Goal: Task Accomplishment & Management: Use online tool/utility

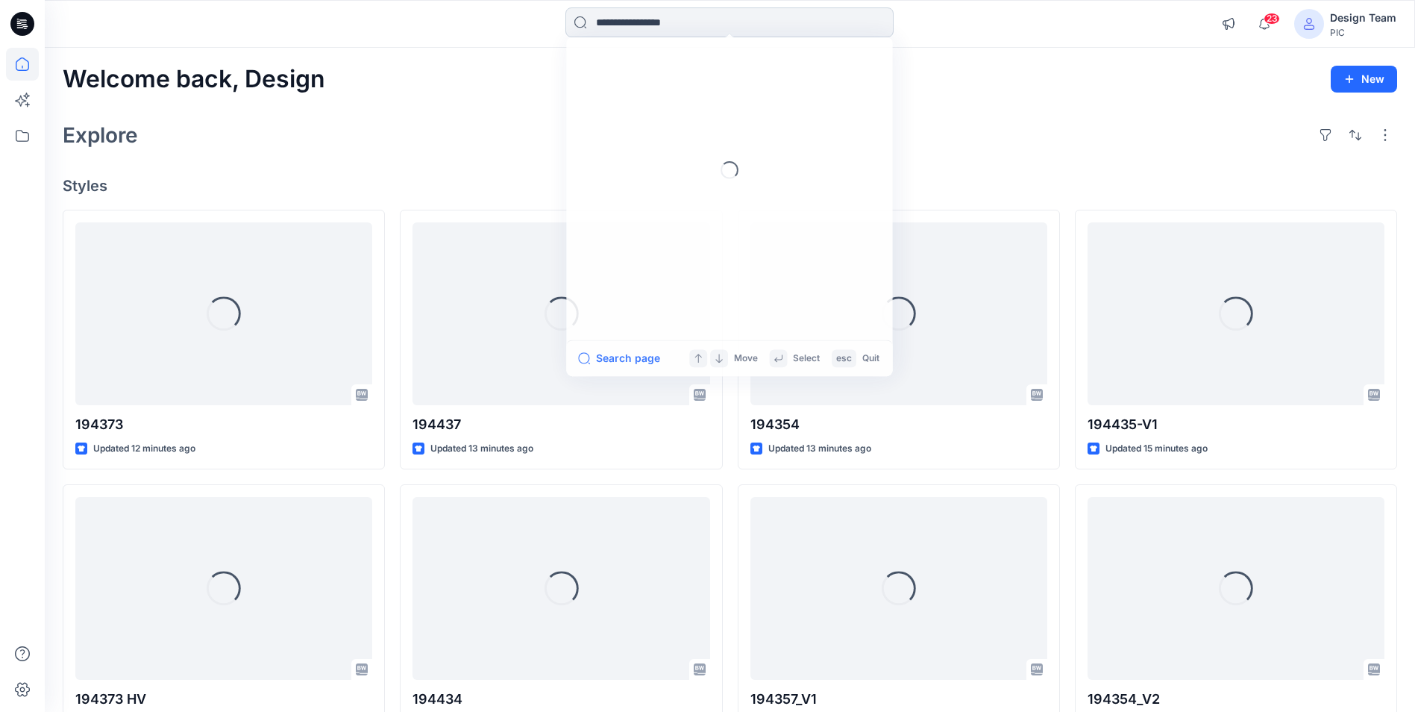
click at [762, 34] on input at bounding box center [729, 22] width 328 height 30
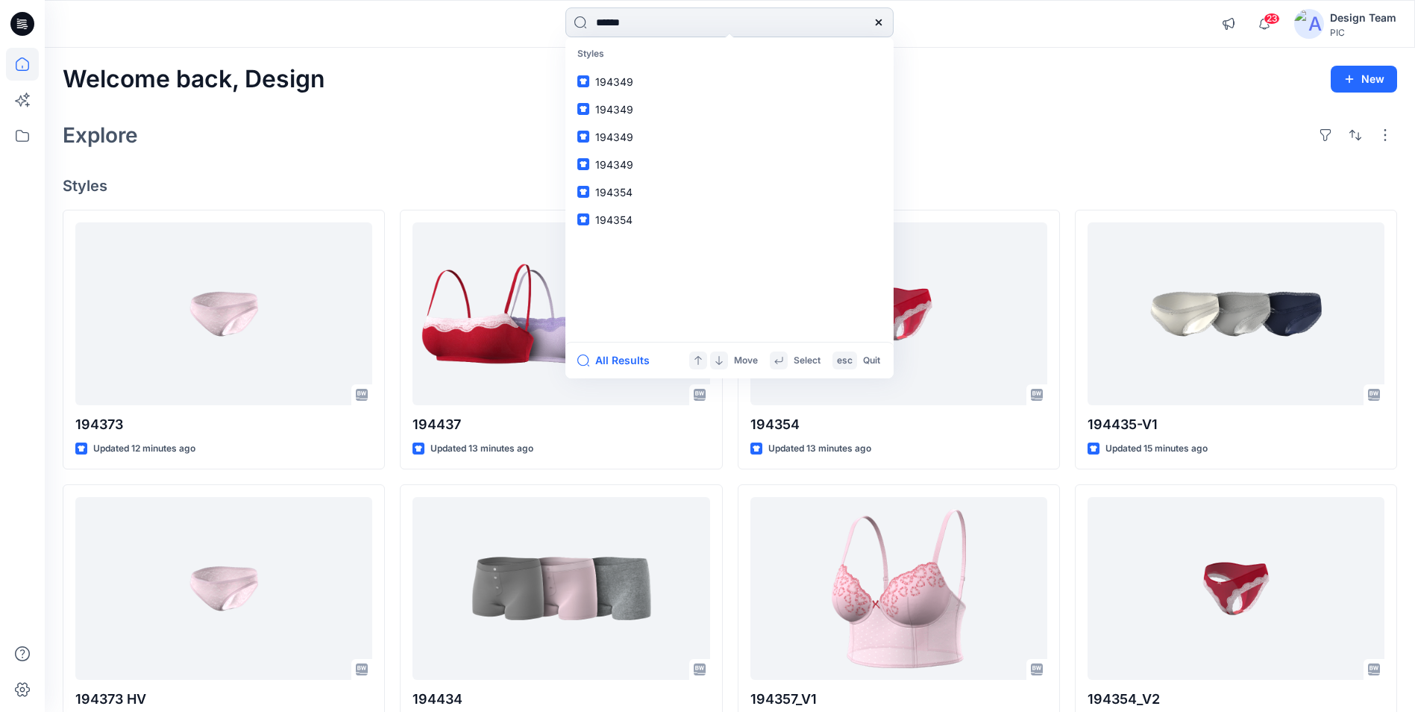
type input "******"
click at [677, 137] on link "194379 _V1" at bounding box center [729, 137] width 322 height 28
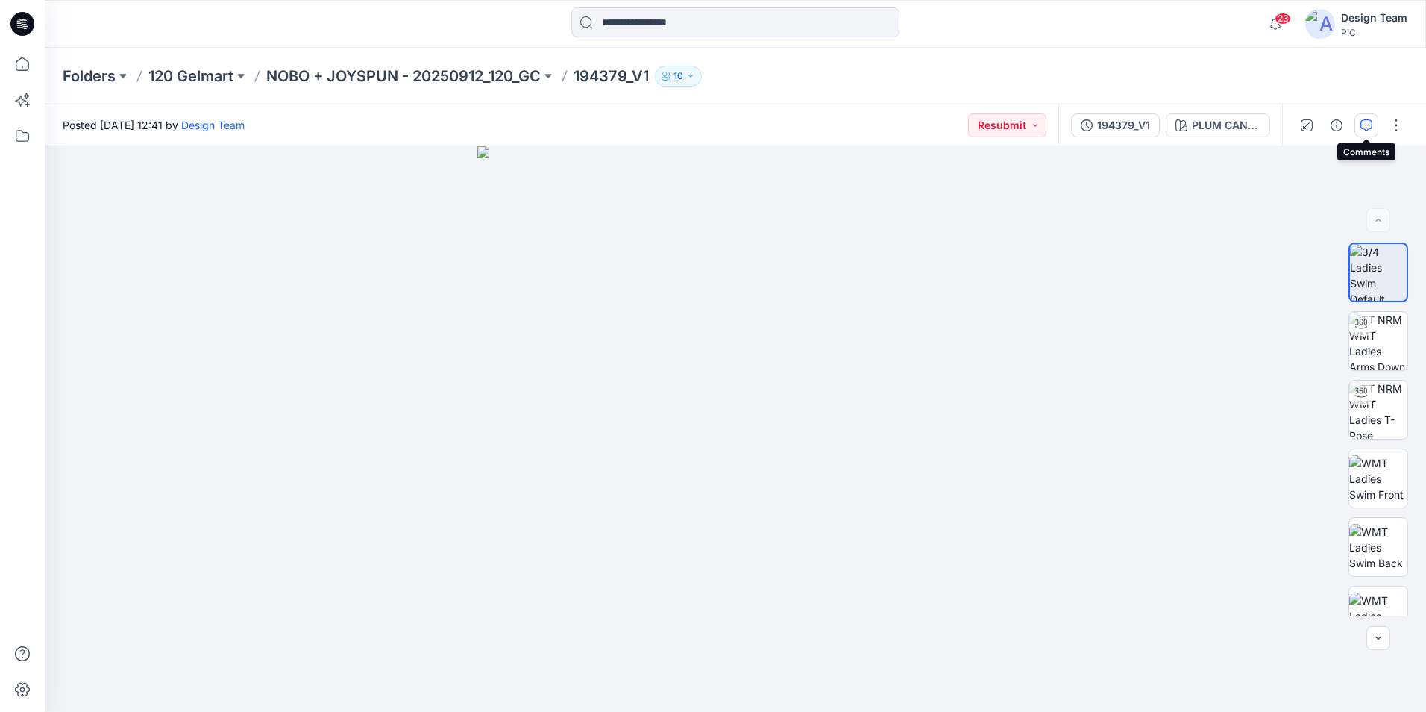
click at [1365, 122] on icon "button" at bounding box center [1367, 125] width 12 height 12
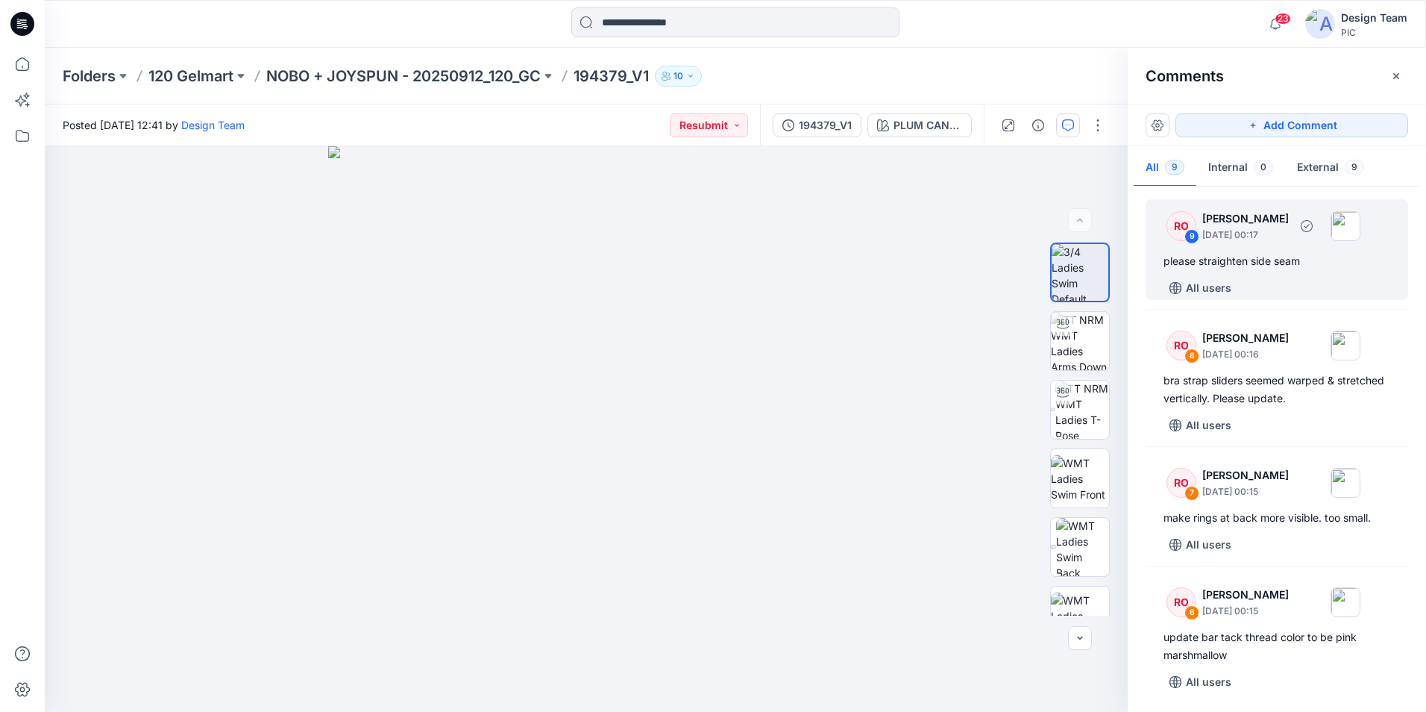
click at [1325, 274] on div "RO 9 [PERSON_NAME] [DATE] 00:17 please straighten side seam All users" at bounding box center [1277, 249] width 263 height 101
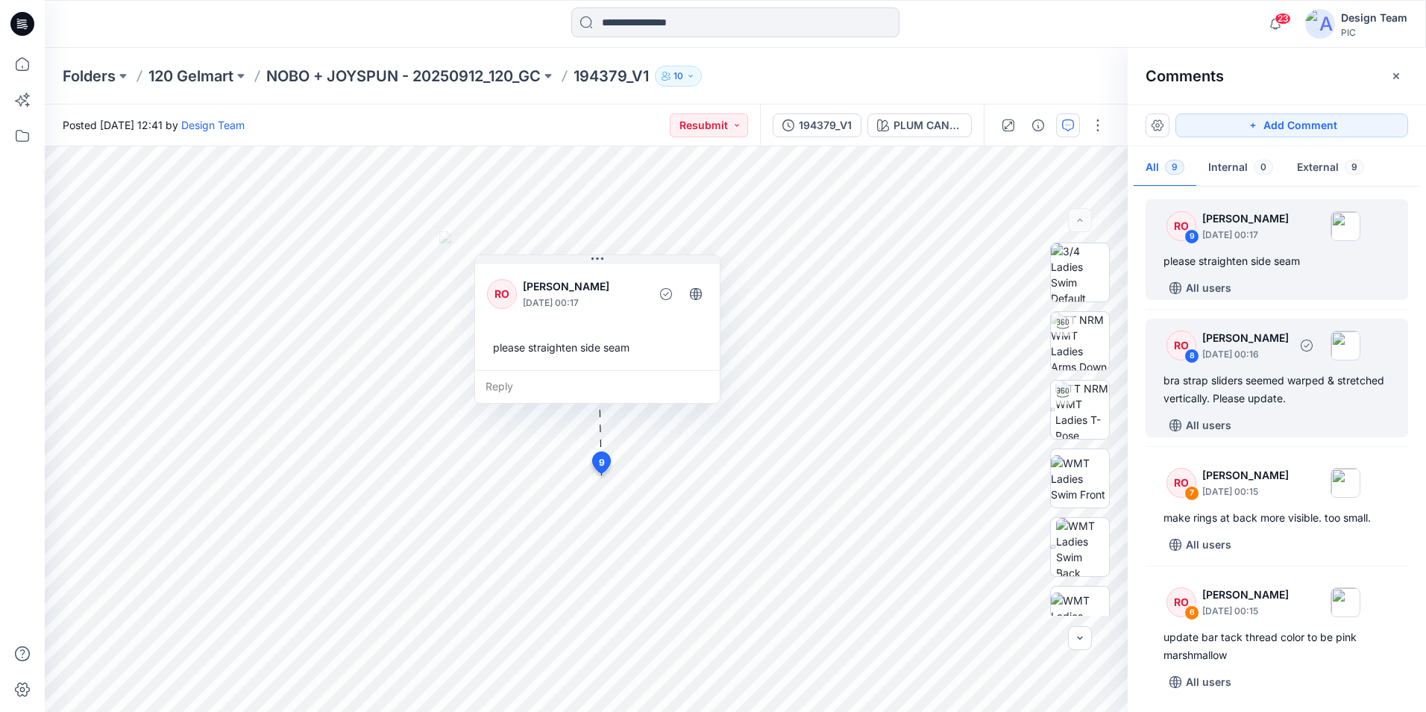
click at [1332, 390] on div "bra strap sliders seemed warped & stretched vertically. Please update." at bounding box center [1277, 389] width 227 height 36
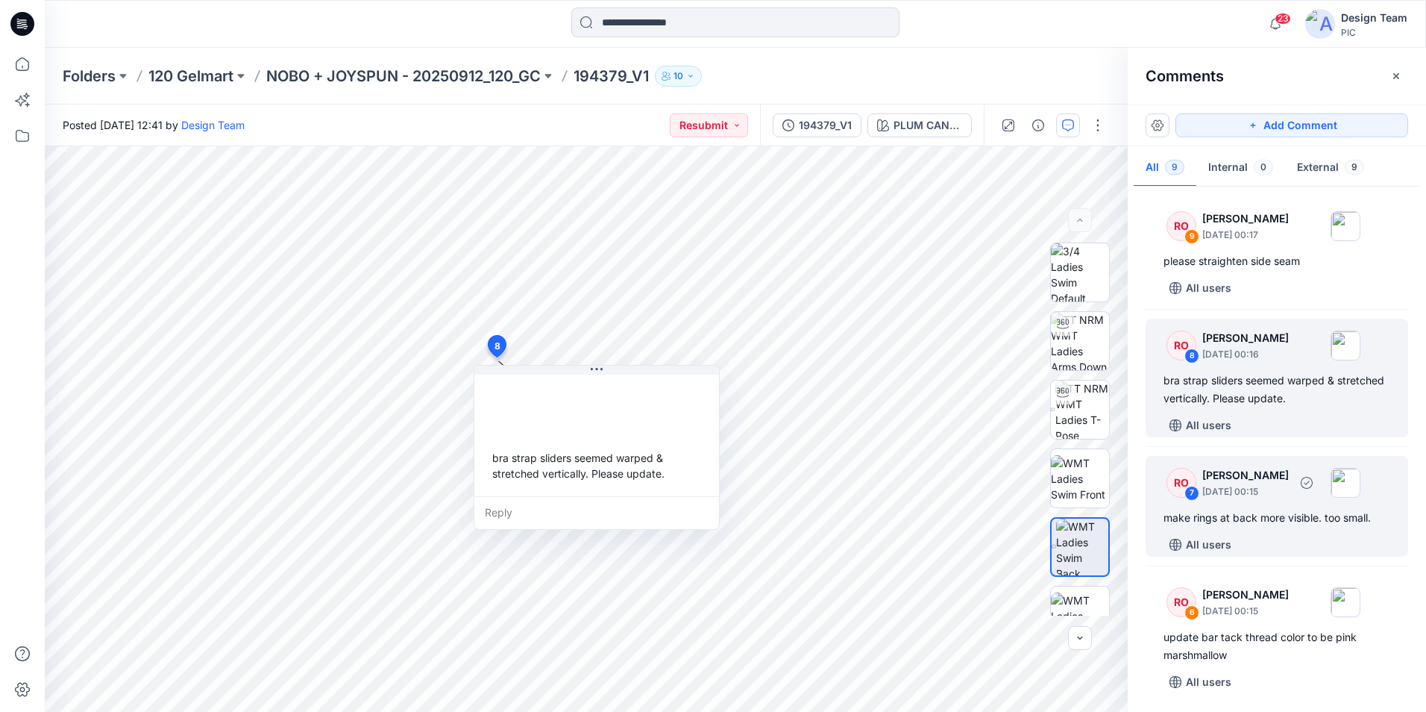
click at [1331, 512] on div "make rings at back more visible. too small." at bounding box center [1277, 518] width 227 height 18
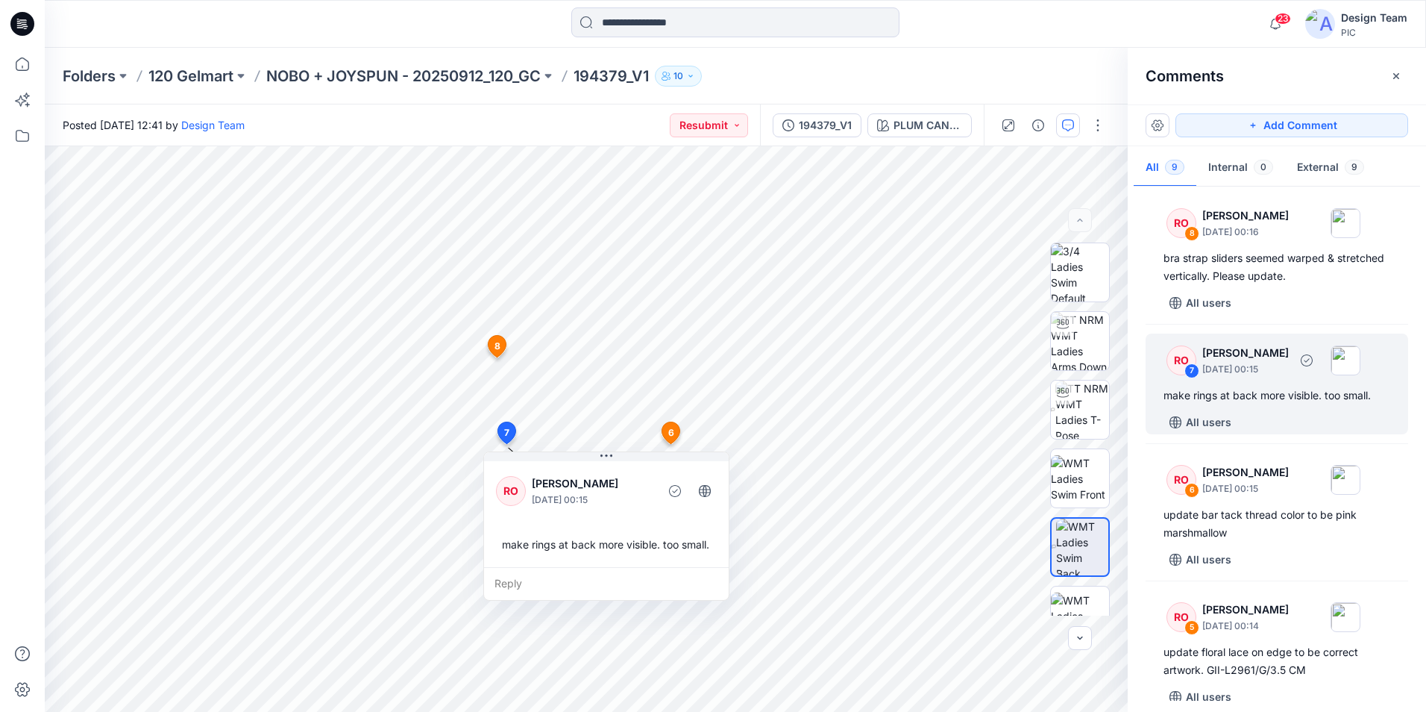
scroll to position [149, 0]
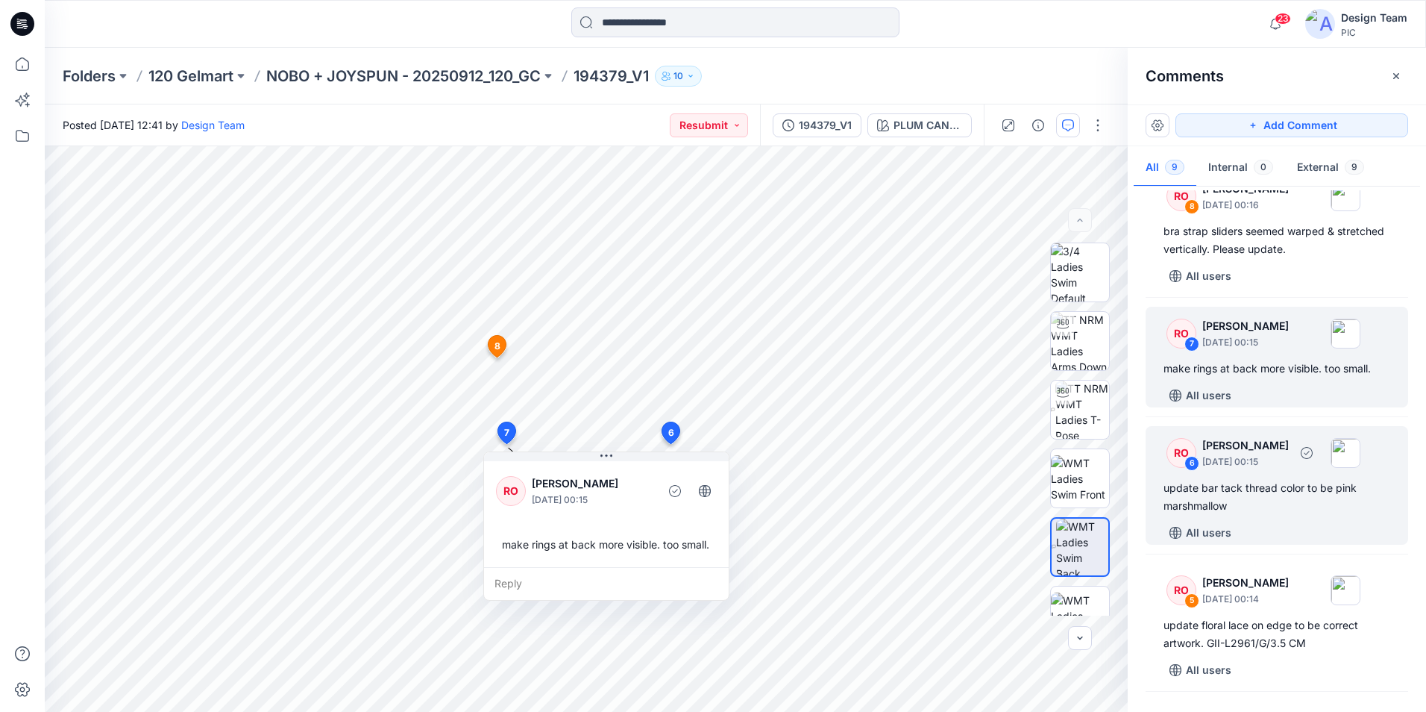
click at [1322, 508] on div "update bar tack thread color to be pink marshmallow" at bounding box center [1277, 497] width 227 height 36
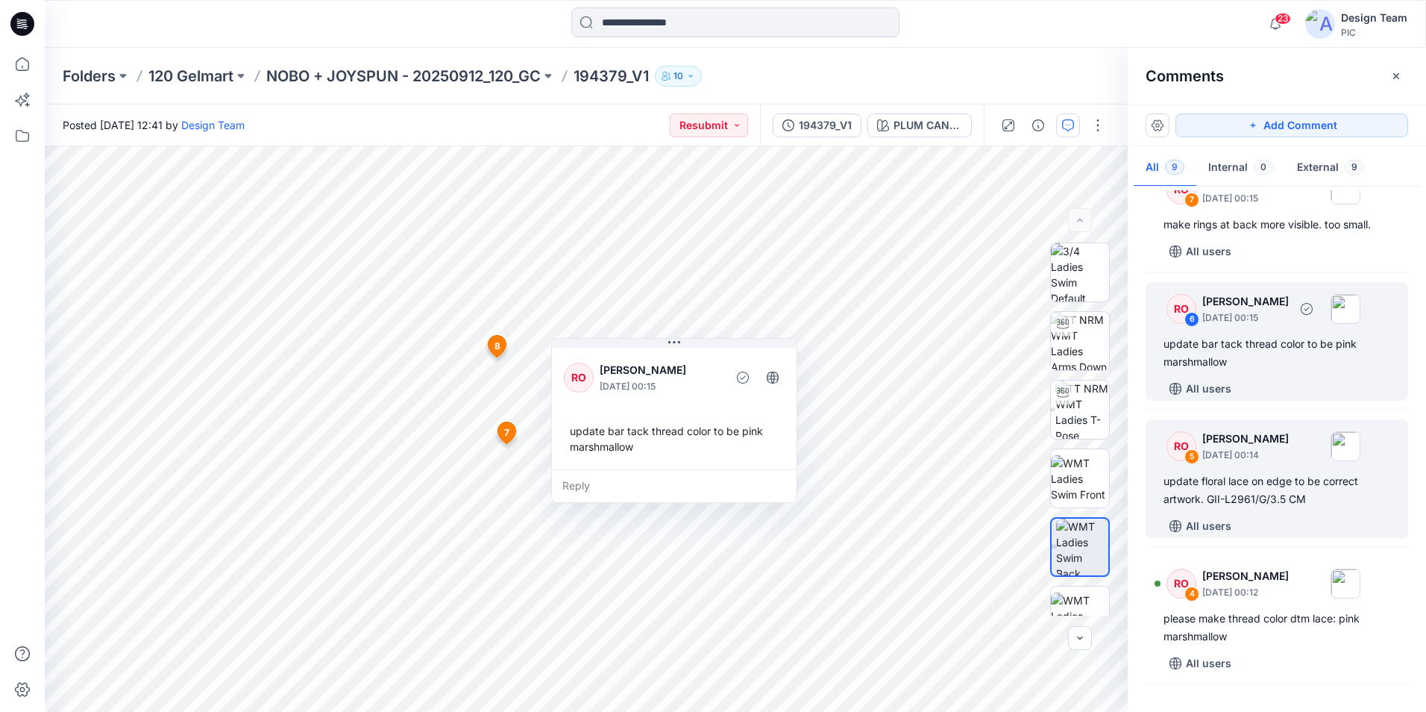
scroll to position [298, 0]
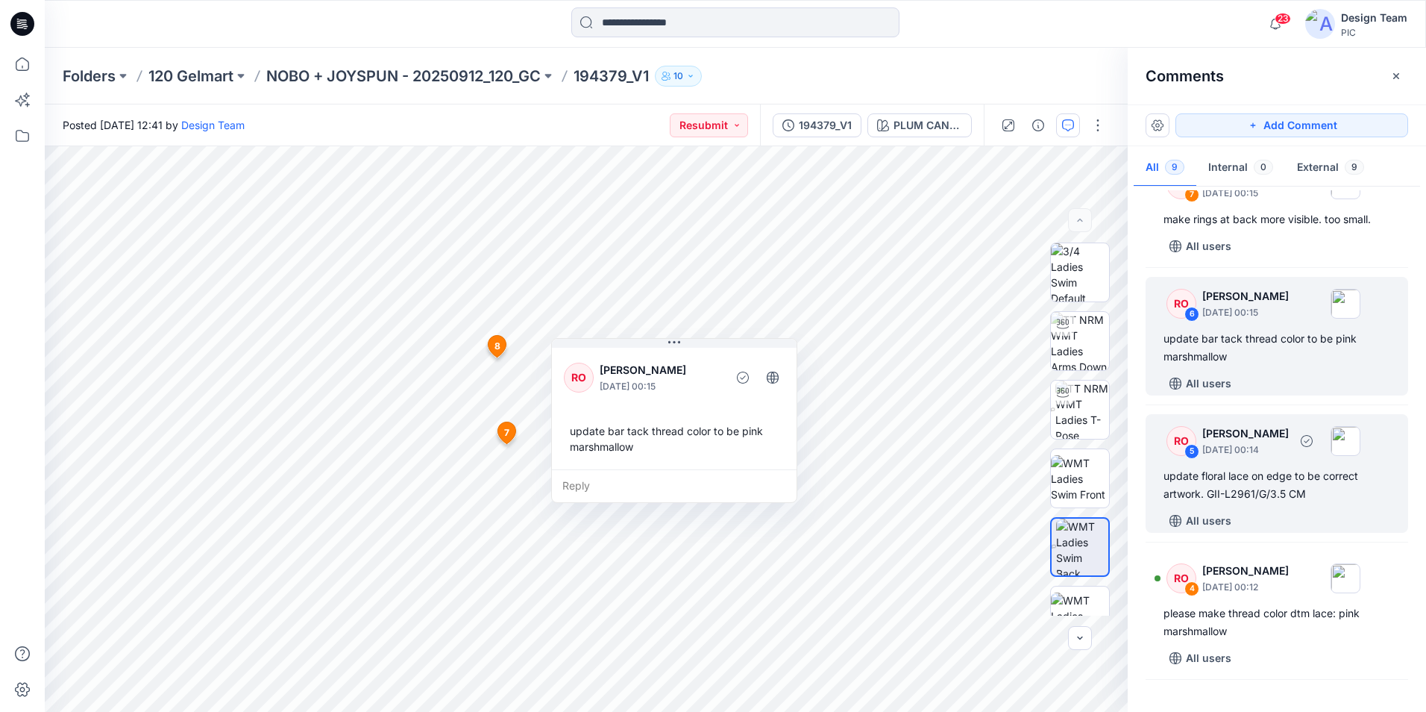
click at [1320, 504] on div "RO 5 [PERSON_NAME] [DATE] 00:14 update floral lace on edge to be correct artwor…" at bounding box center [1277, 473] width 263 height 119
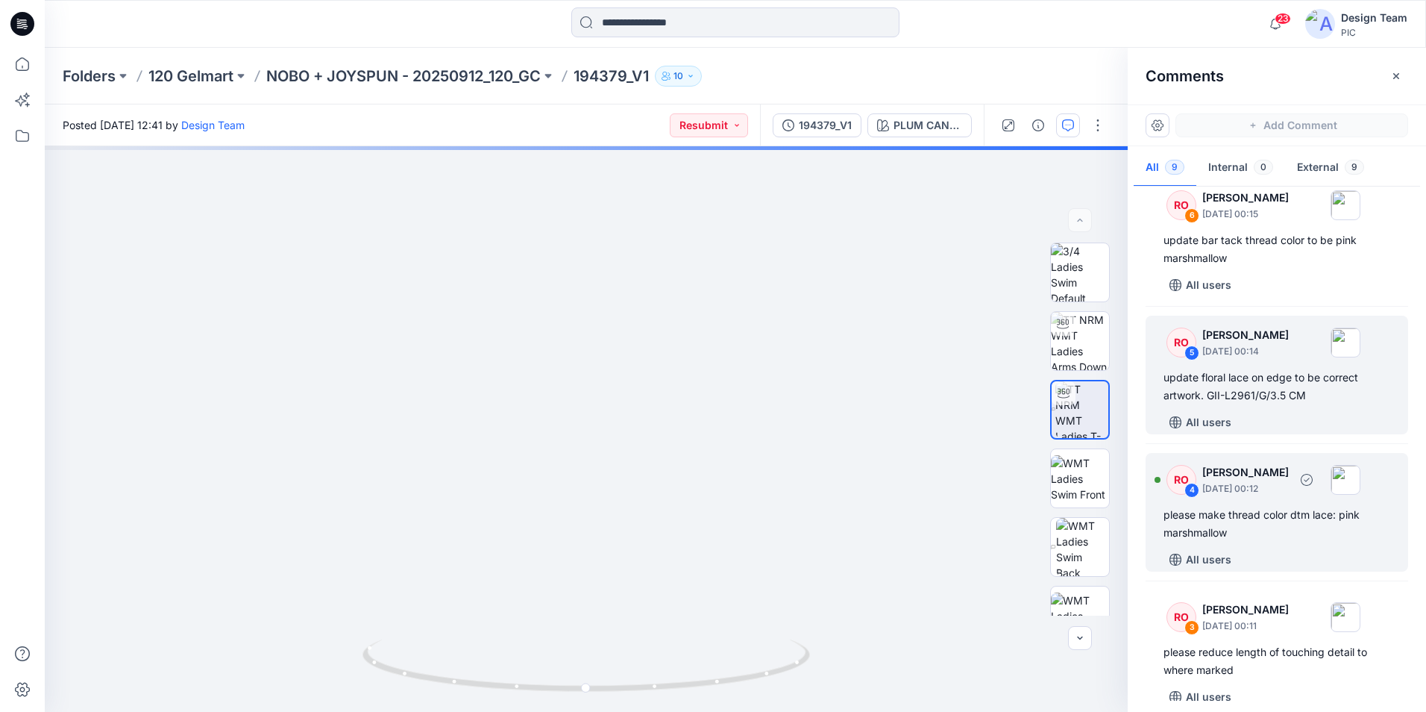
scroll to position [448, 0]
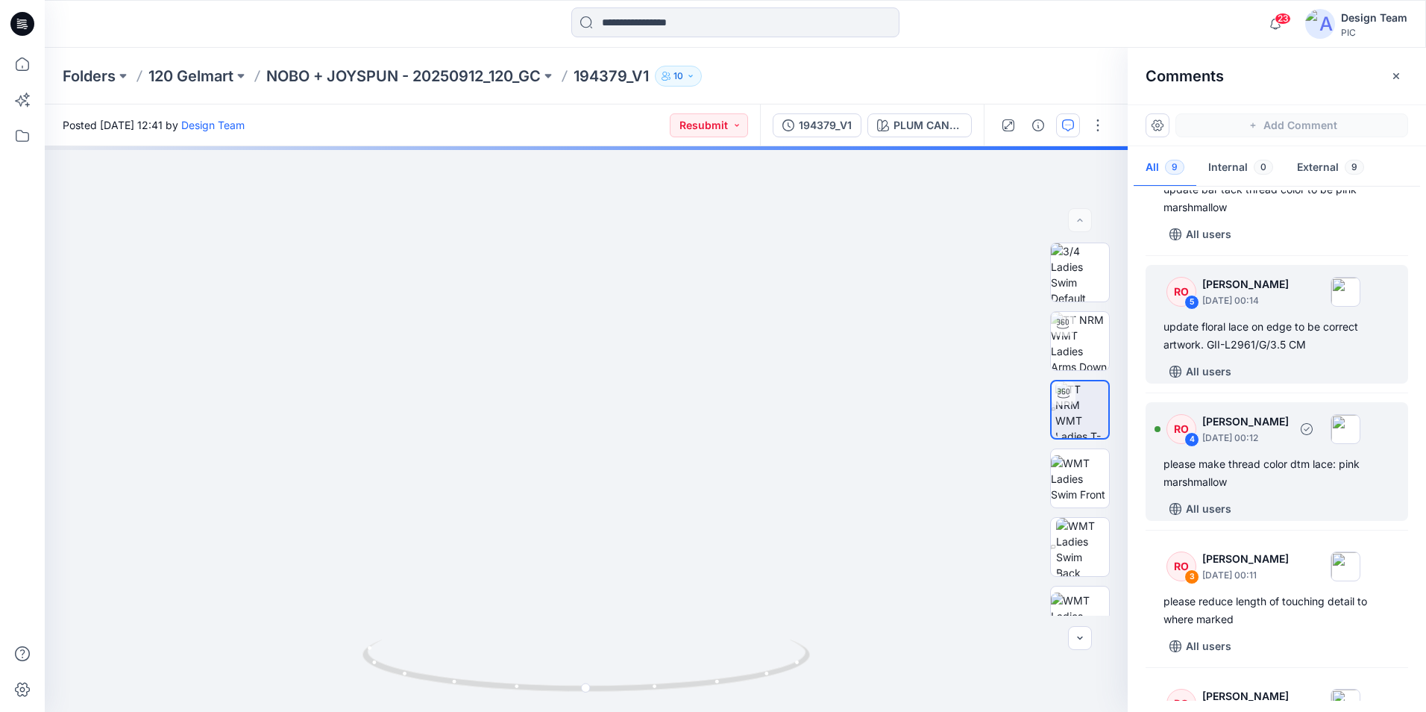
click at [1302, 485] on div "please make thread color dtm lace: pink marshmallow" at bounding box center [1277, 473] width 227 height 36
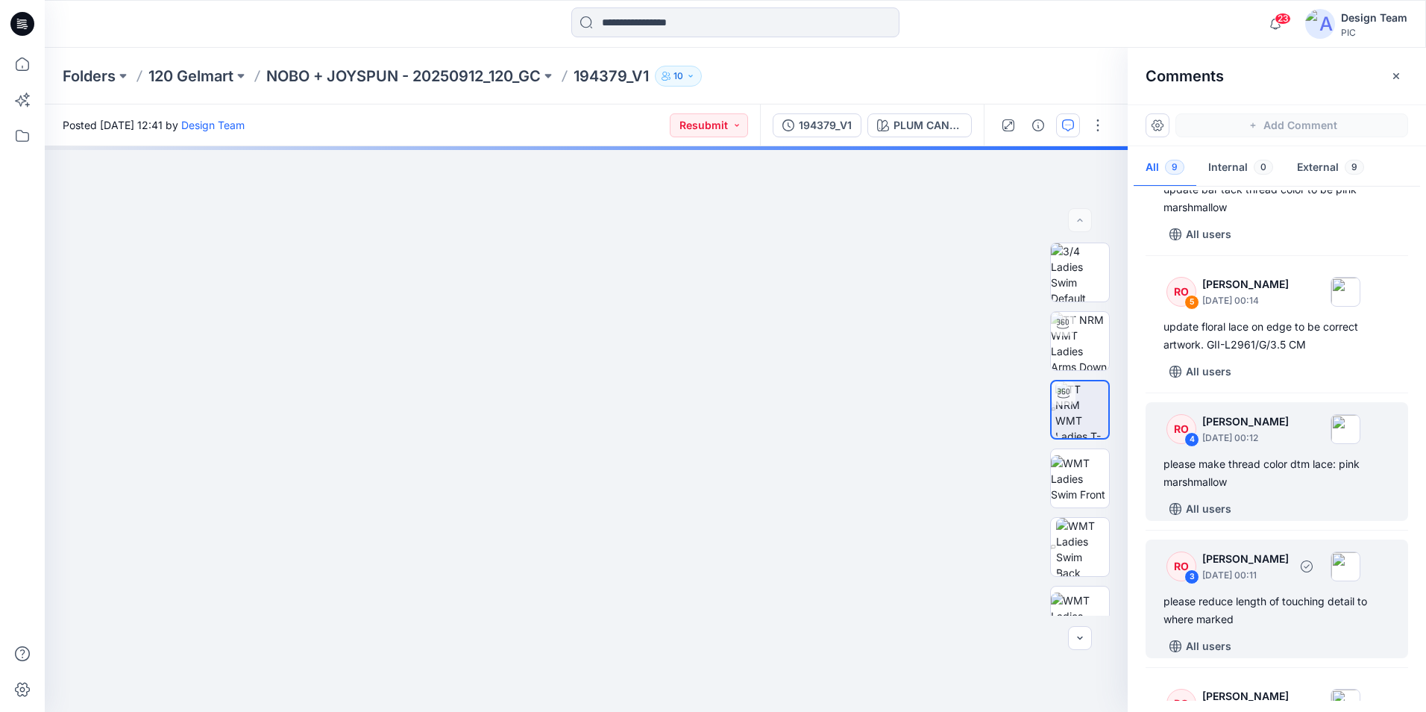
click at [1285, 586] on div "RO 3 [PERSON_NAME] [DATE] 00:11 please reduce length of touching detail to wher…" at bounding box center [1277, 598] width 263 height 119
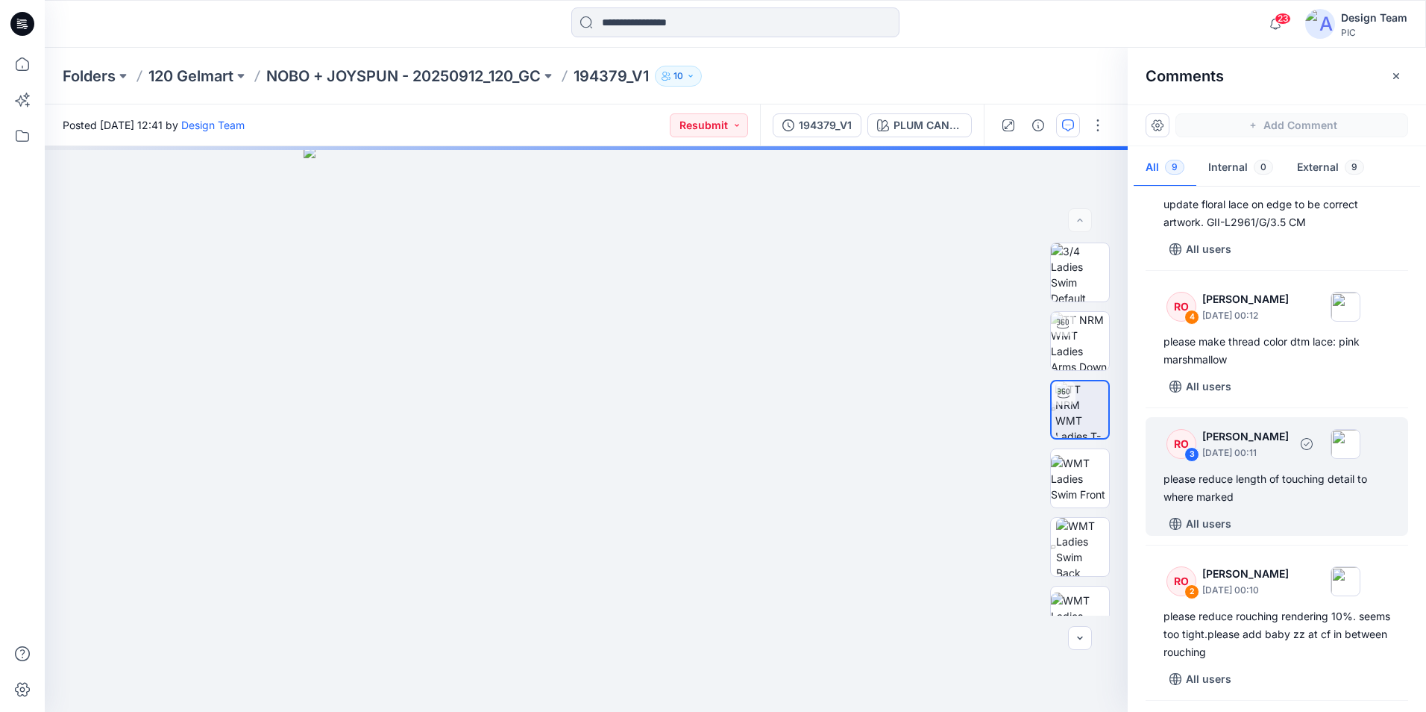
scroll to position [597, 0]
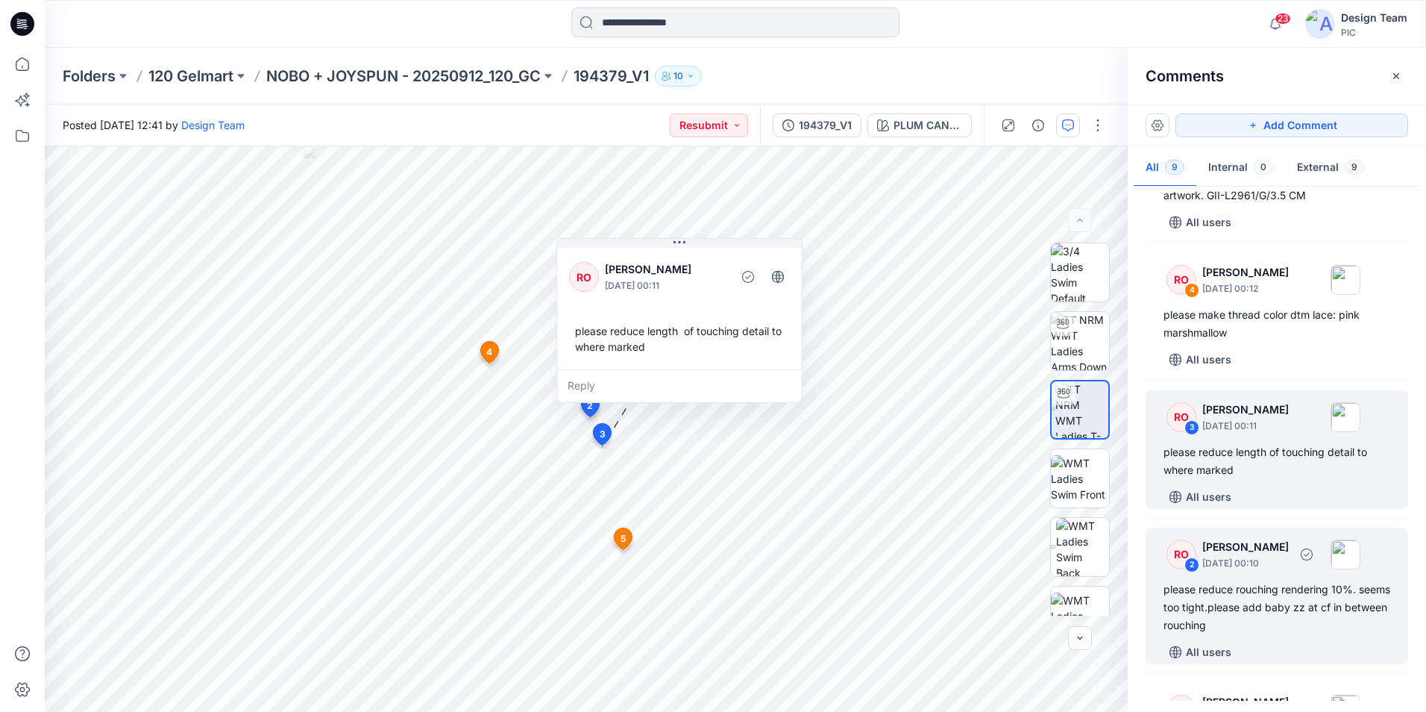
click at [1293, 607] on div "please reduce rouching rendering 10%. seems too tight.please add baby zz at cf …" at bounding box center [1277, 607] width 227 height 54
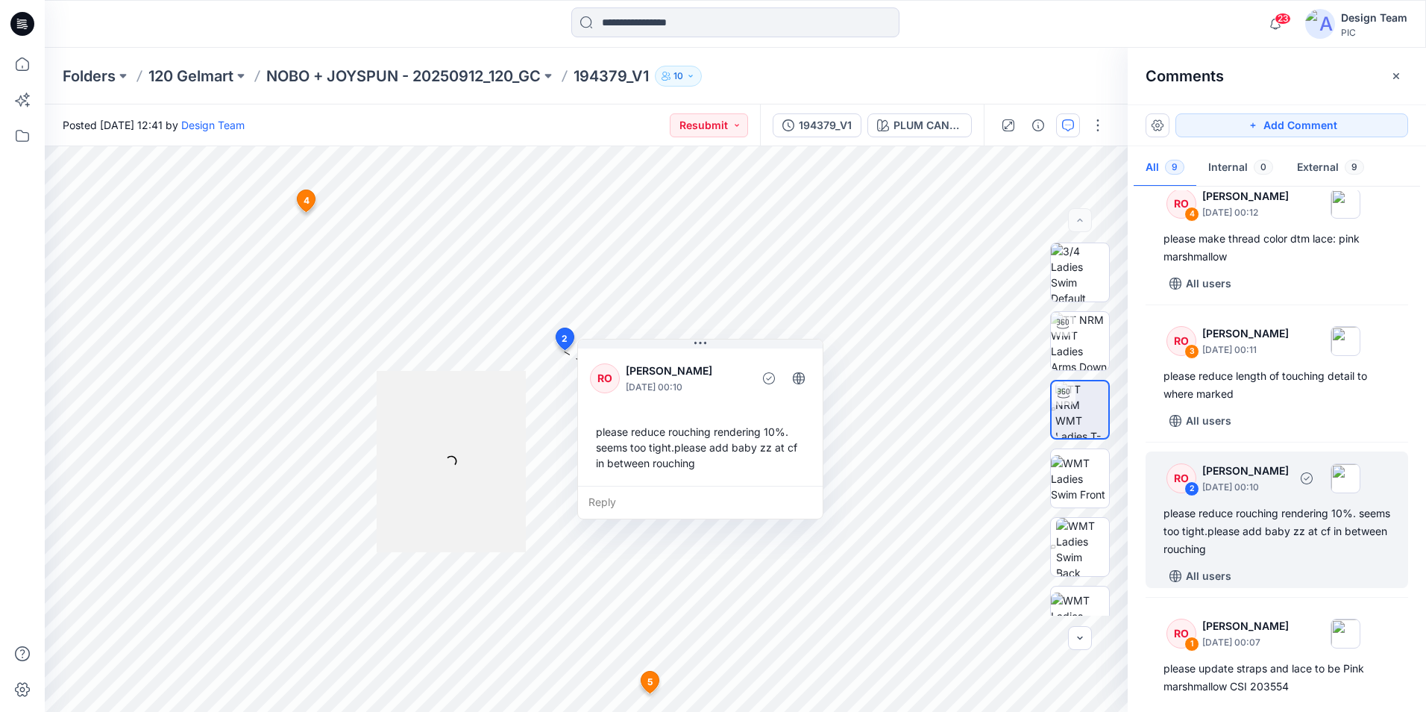
scroll to position [706, 0]
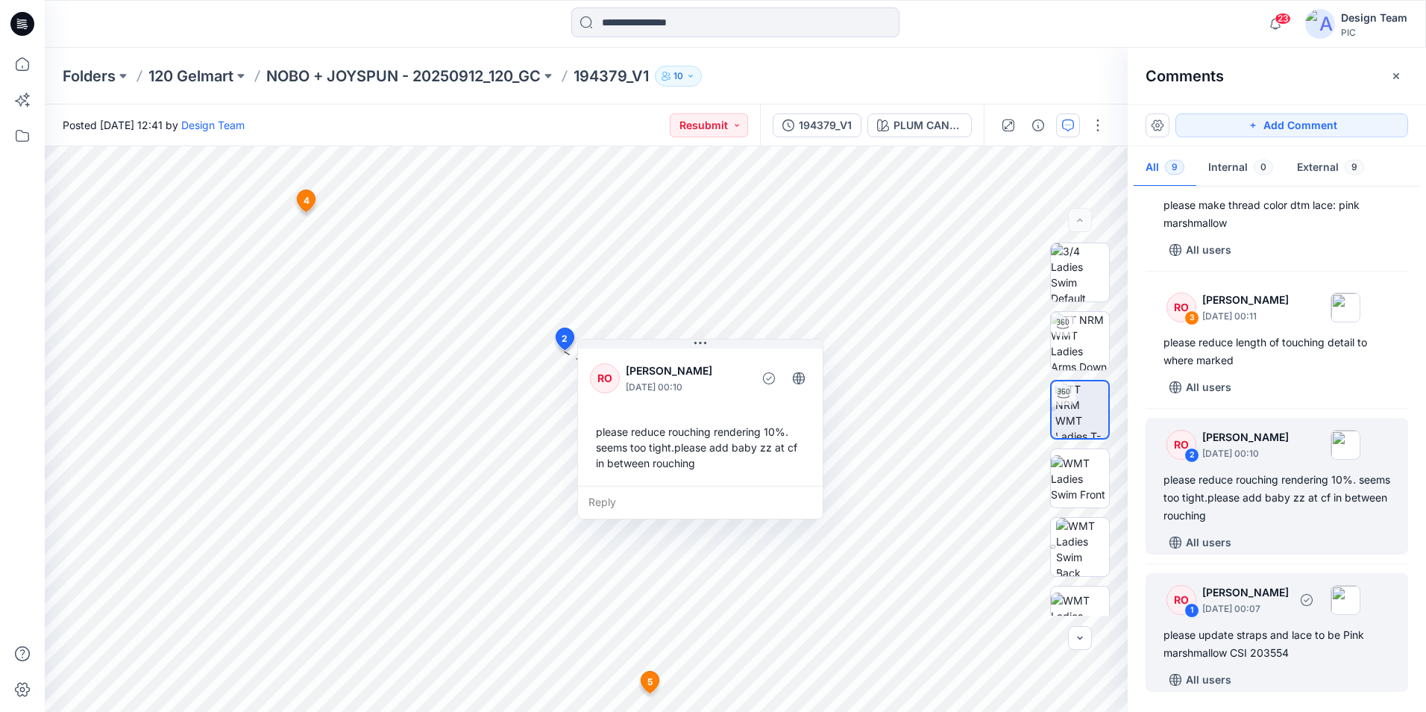
click at [1309, 656] on div "please update straps and lace to be Pink marshmallow CSI 203554" at bounding box center [1277, 644] width 227 height 36
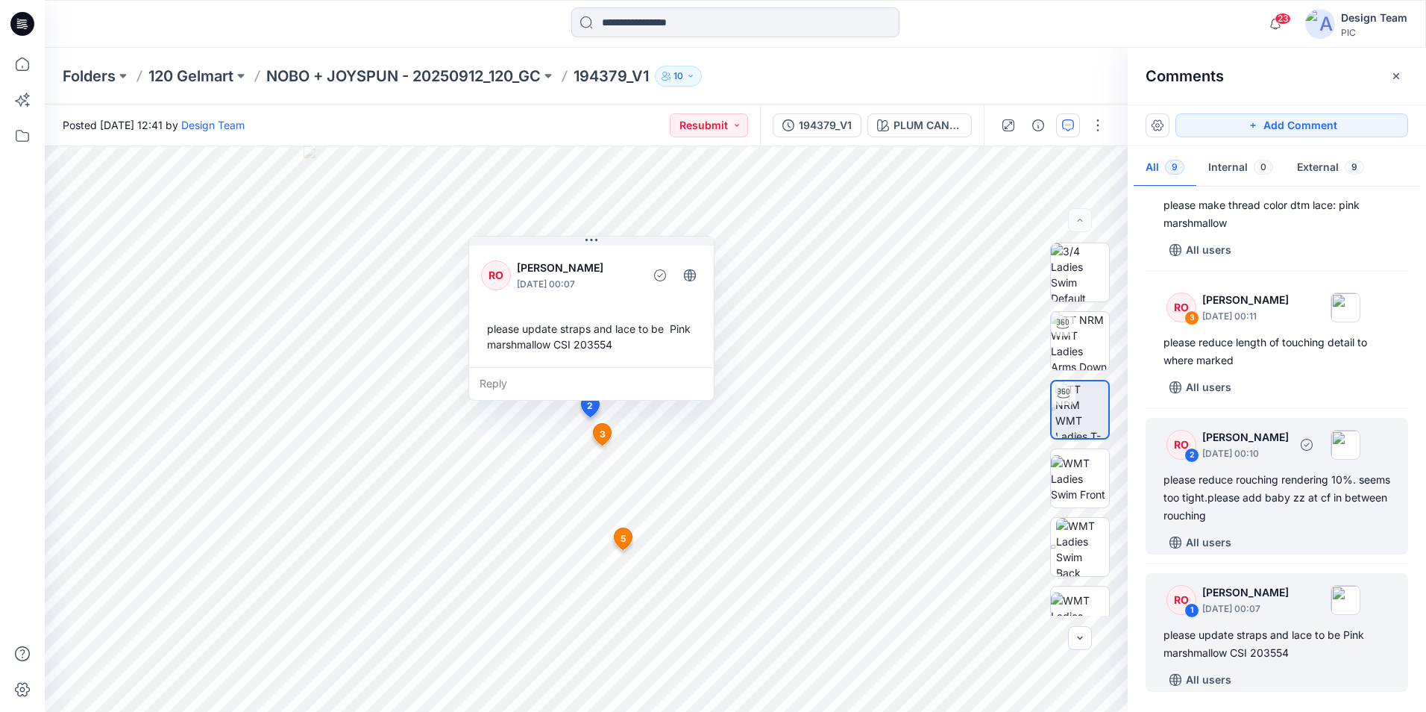
click at [1307, 530] on div "RO 2 [PERSON_NAME] [DATE] 00:10 please reduce rouching rendering 10%. seems too…" at bounding box center [1277, 486] width 263 height 137
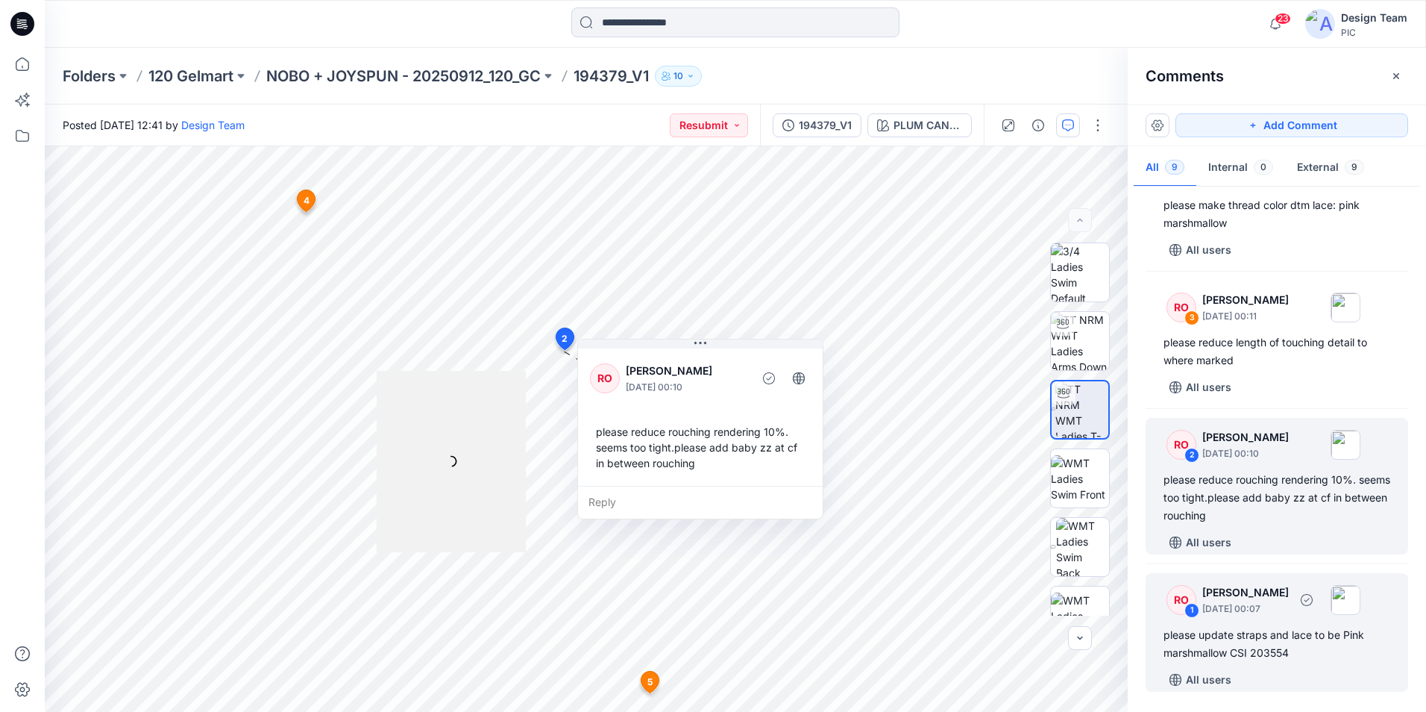
click at [1294, 621] on div "RO 1 [PERSON_NAME] [DATE] 00:07 please update straps and lace to be Pink marshm…" at bounding box center [1277, 632] width 263 height 119
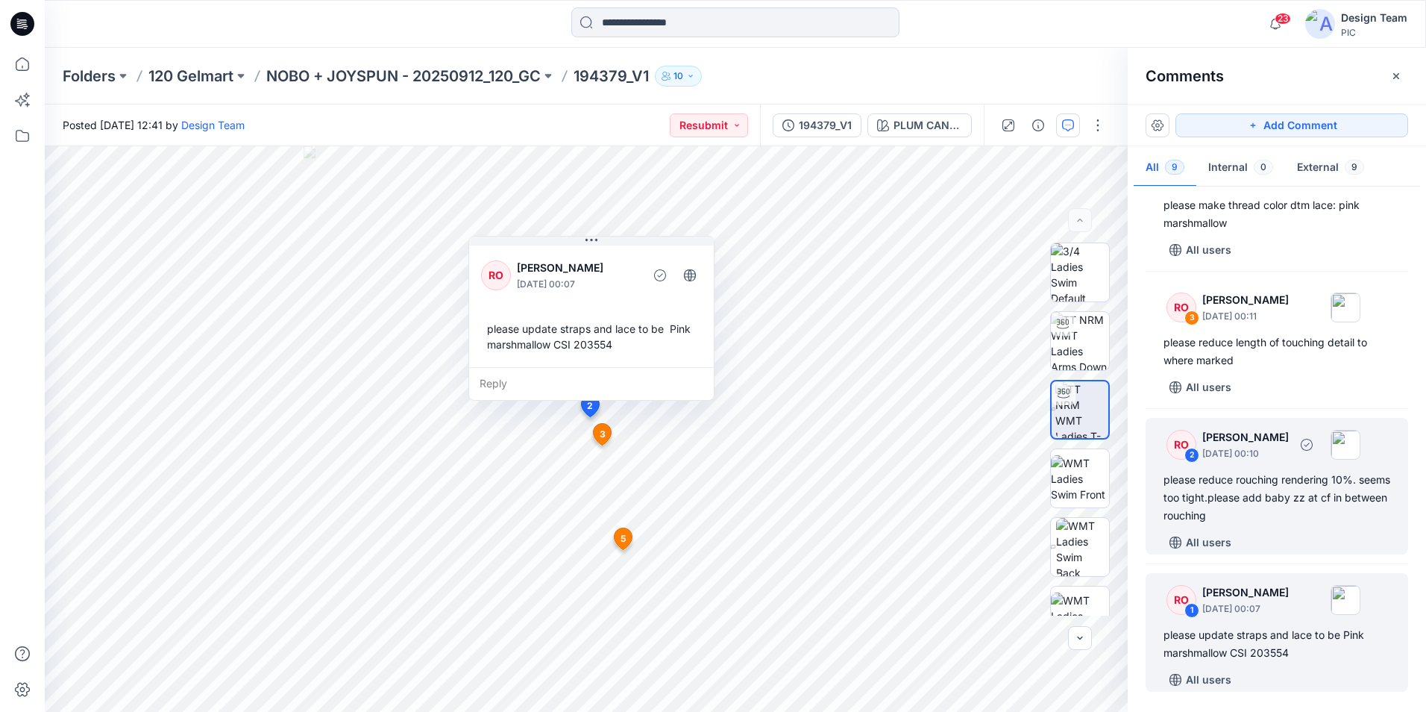
click at [1297, 530] on div "RO 2 [PERSON_NAME] [DATE] 00:10 please reduce rouching rendering 10%. seems too…" at bounding box center [1277, 486] width 263 height 137
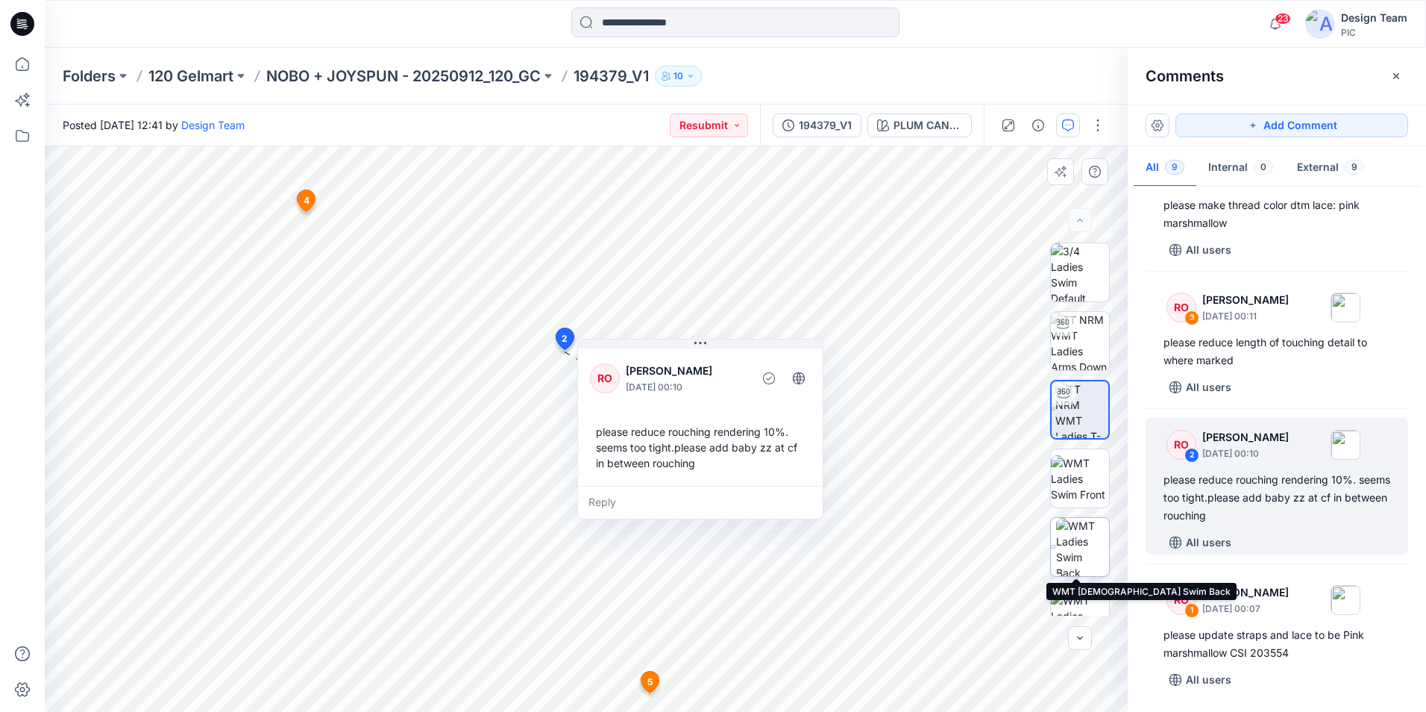
click at [1079, 545] on img at bounding box center [1082, 547] width 53 height 58
